Goal: Find specific page/section: Find specific page/section

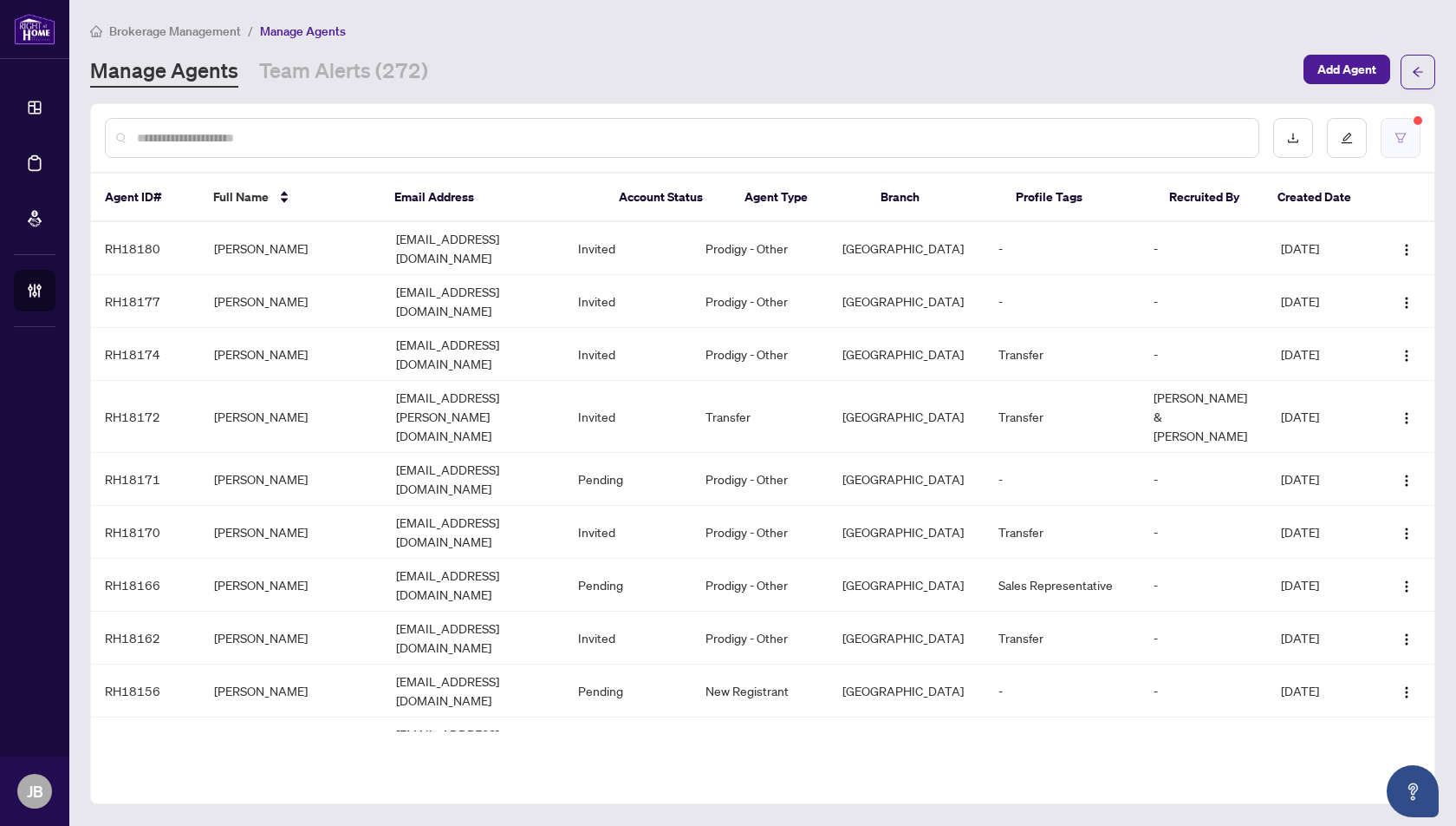
click at [1405, 139] on icon "filter" at bounding box center [1401, 137] width 12 height 12
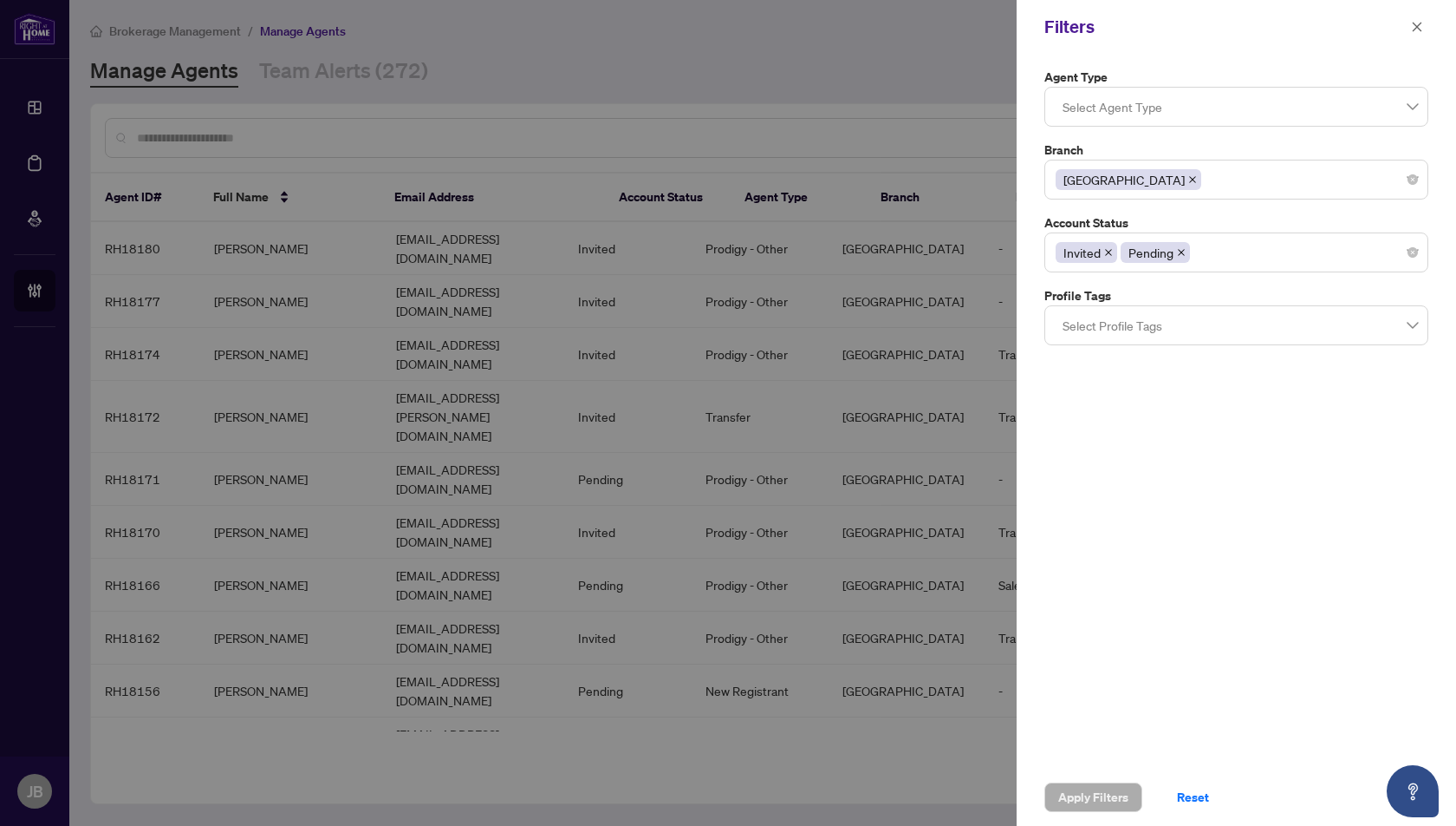
click at [1232, 260] on div "Invited Pending" at bounding box center [1236, 252] width 361 height 31
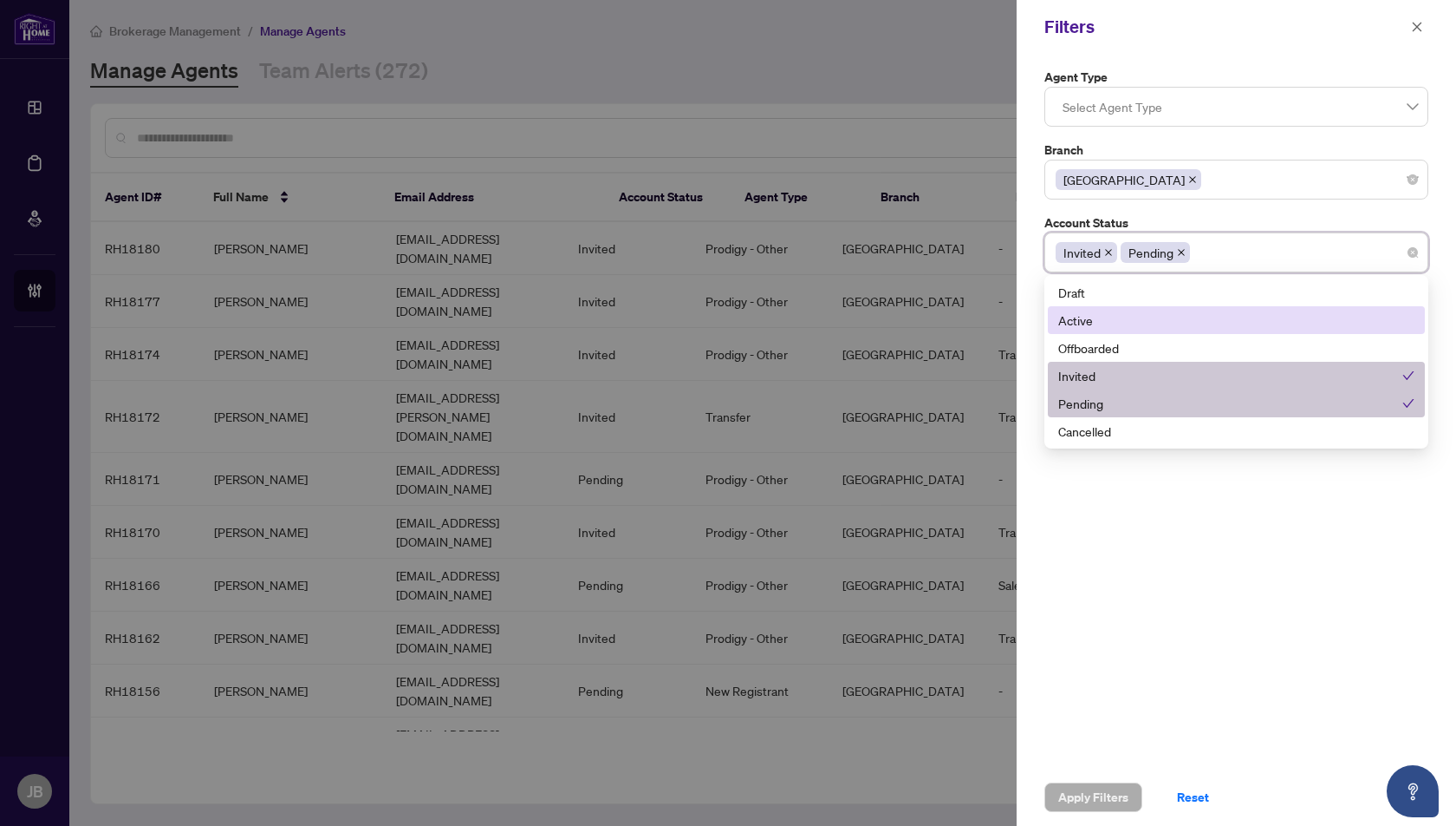
click at [1091, 322] on div "Active" at bounding box center [1236, 320] width 357 height 19
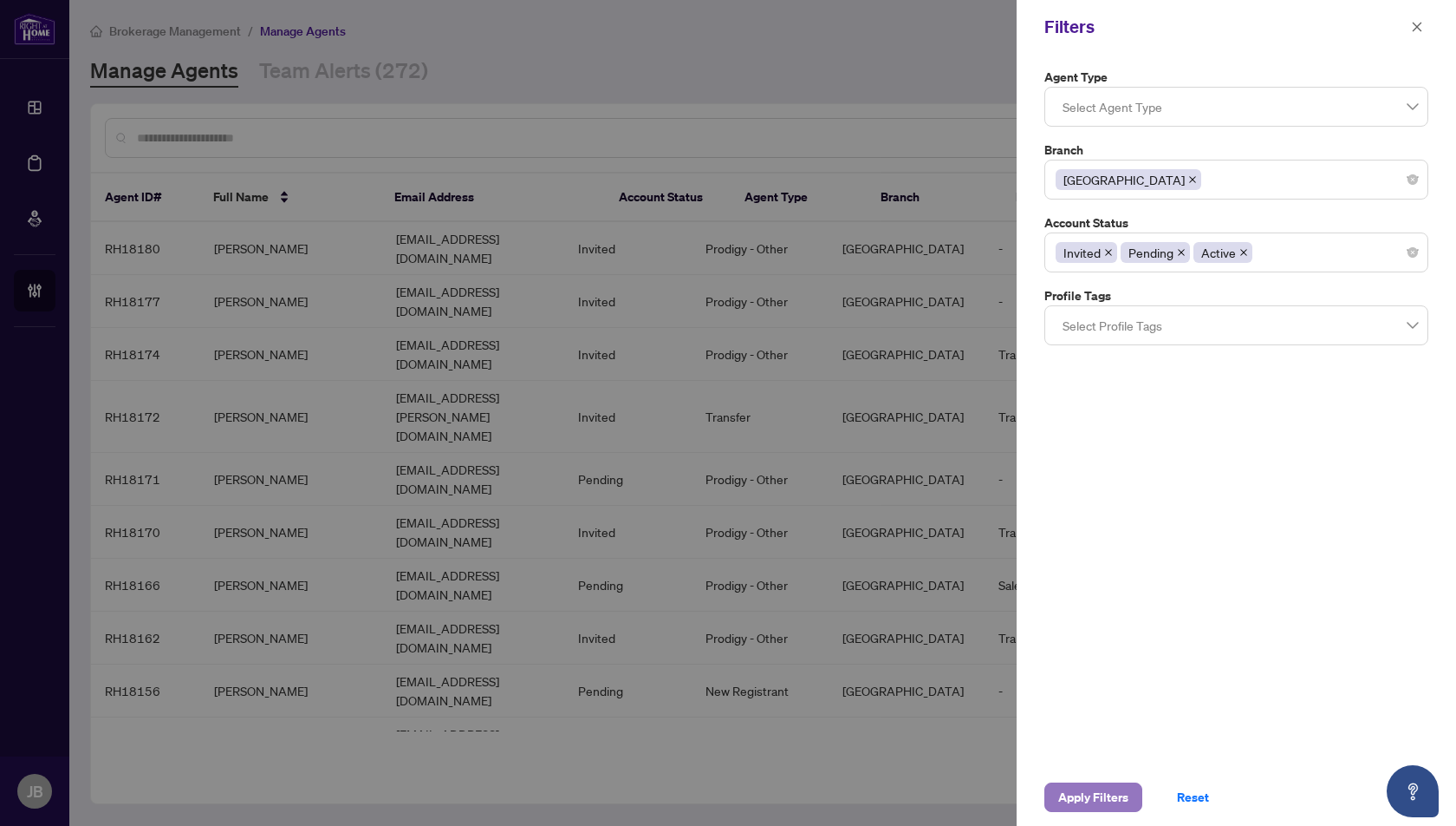
click at [1098, 802] on span "Apply Filters" at bounding box center [1093, 797] width 70 height 28
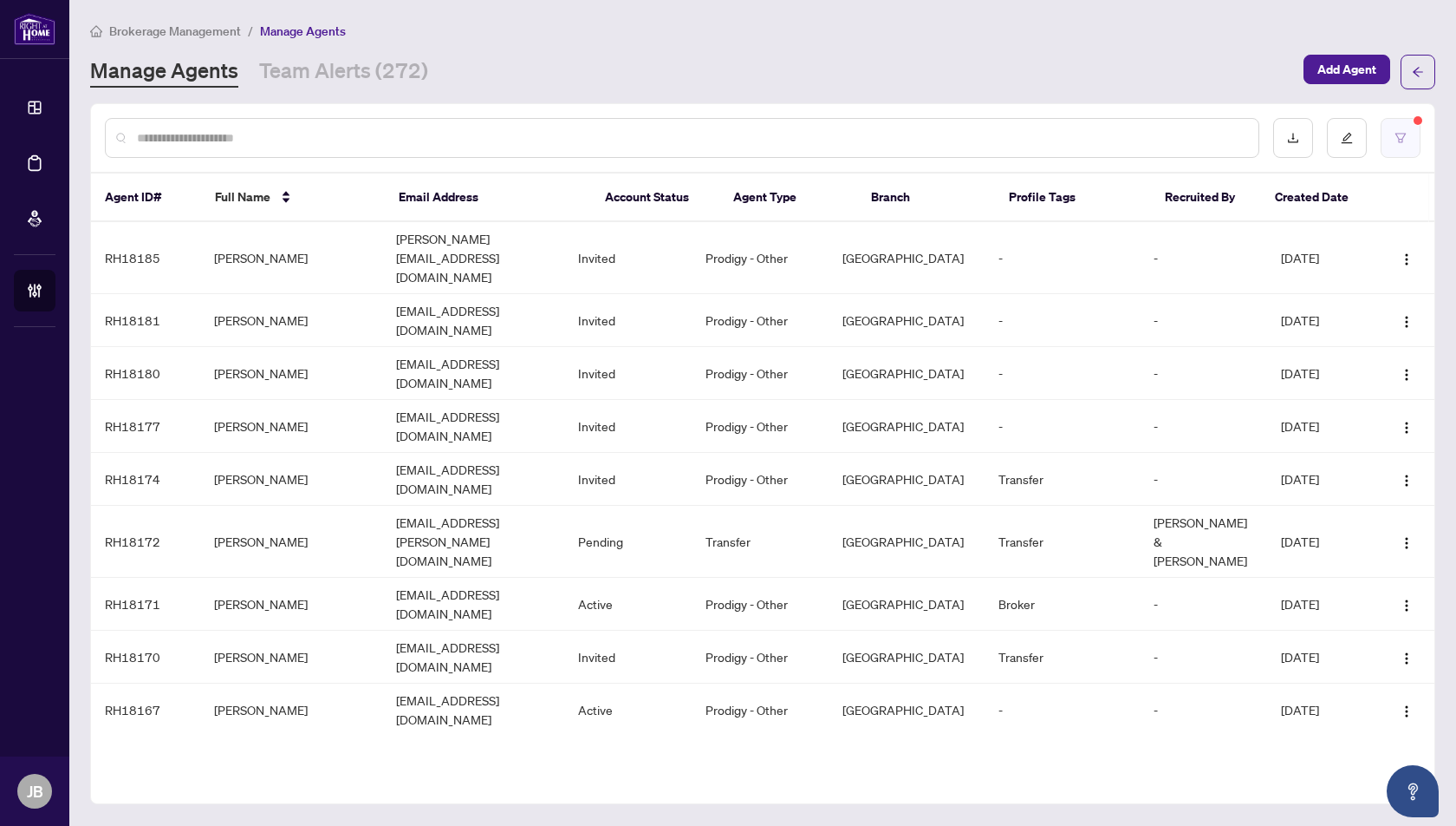
click at [1400, 144] on button "button" at bounding box center [1401, 138] width 40 height 40
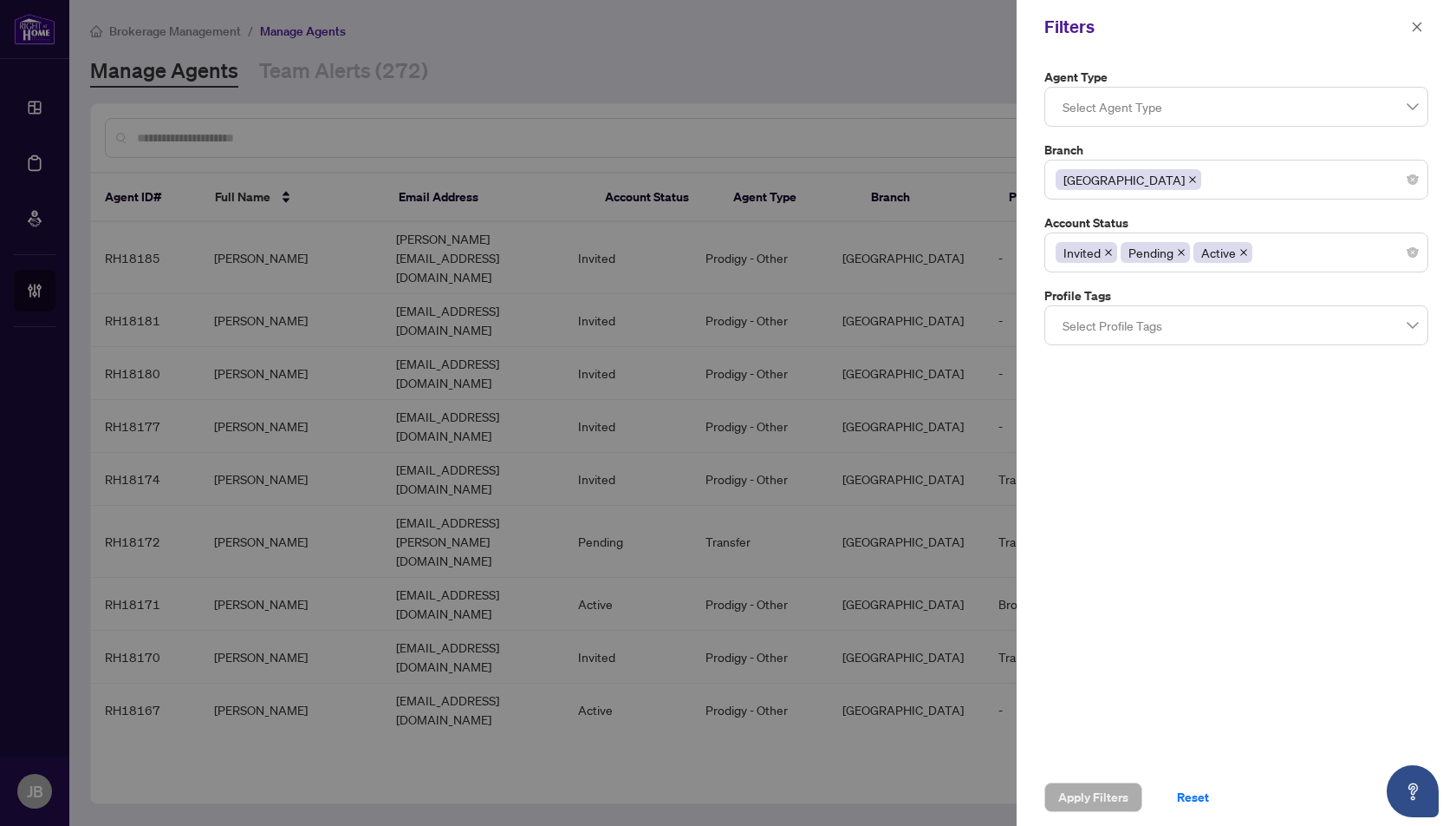
click at [1241, 251] on icon "close" at bounding box center [1245, 252] width 9 height 9
click at [1099, 805] on span "Apply Filters" at bounding box center [1093, 797] width 70 height 28
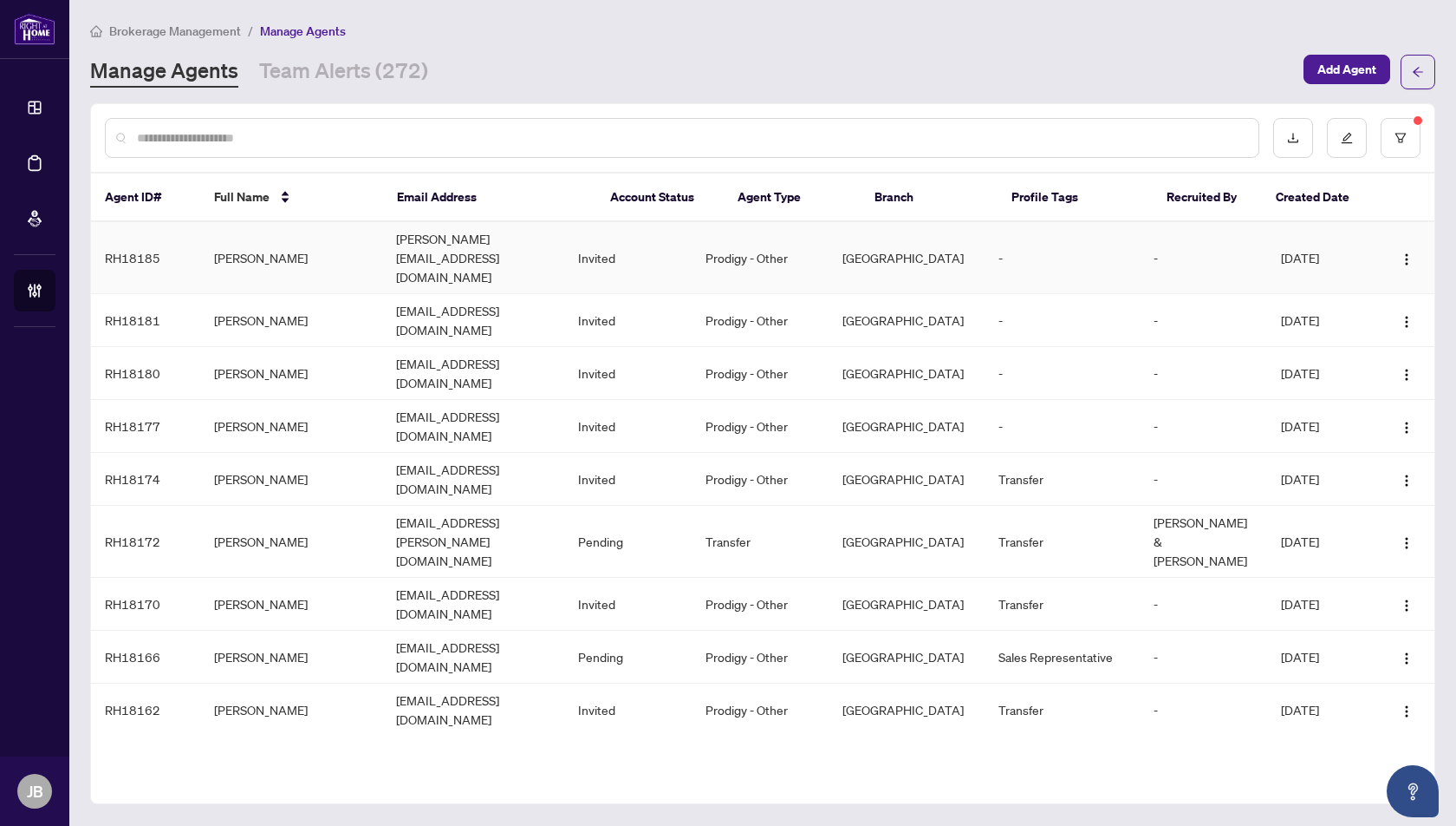
drag, startPoint x: 319, startPoint y: 242, endPoint x: 213, endPoint y: 241, distance: 106.0
click at [213, 241] on td "[PERSON_NAME]" at bounding box center [291, 258] width 182 height 72
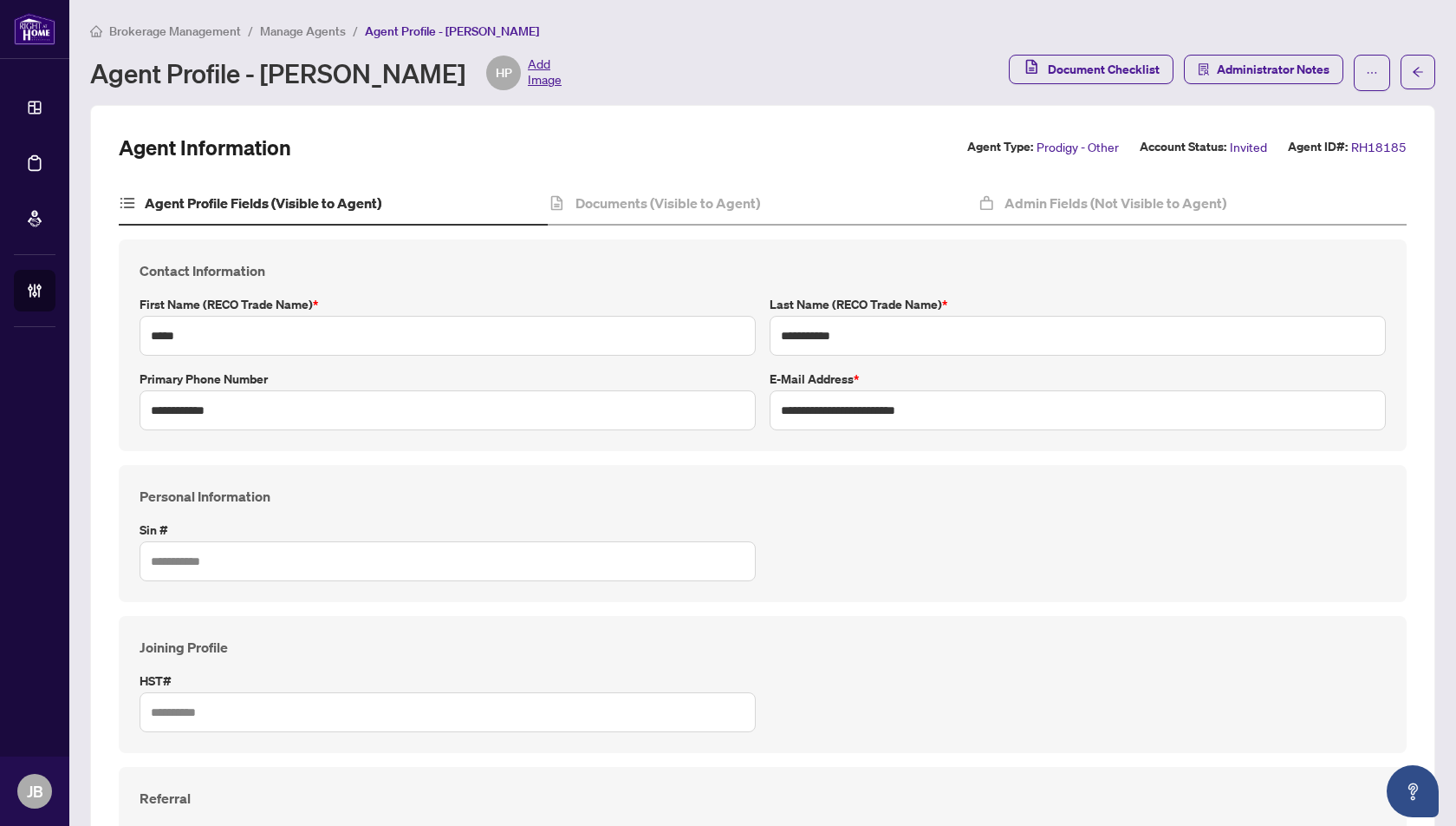
drag, startPoint x: 479, startPoint y: 75, endPoint x: 268, endPoint y: 82, distance: 211.1
click at [267, 81] on div "Agent Profile - [PERSON_NAME] HP Add Image" at bounding box center [326, 73] width 472 height 34
copy div "[PERSON_NAME]"
click at [301, 29] on span "Manage Agents" at bounding box center [303, 31] width 86 height 15
